Goal: Understand process/instructions

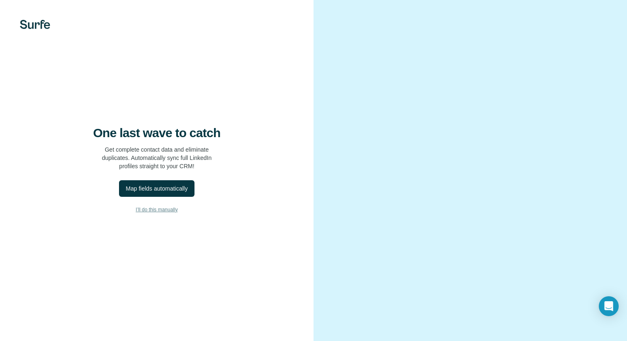
click at [172, 212] on span "I’ll do this manually" at bounding box center [157, 209] width 42 height 7
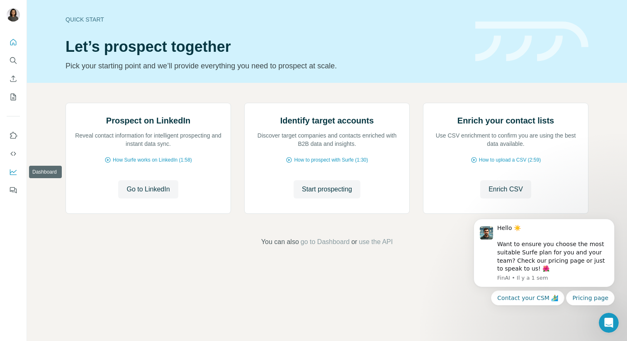
click at [15, 168] on button "Dashboard" at bounding box center [13, 172] width 13 height 15
